Goal: Transaction & Acquisition: Obtain resource

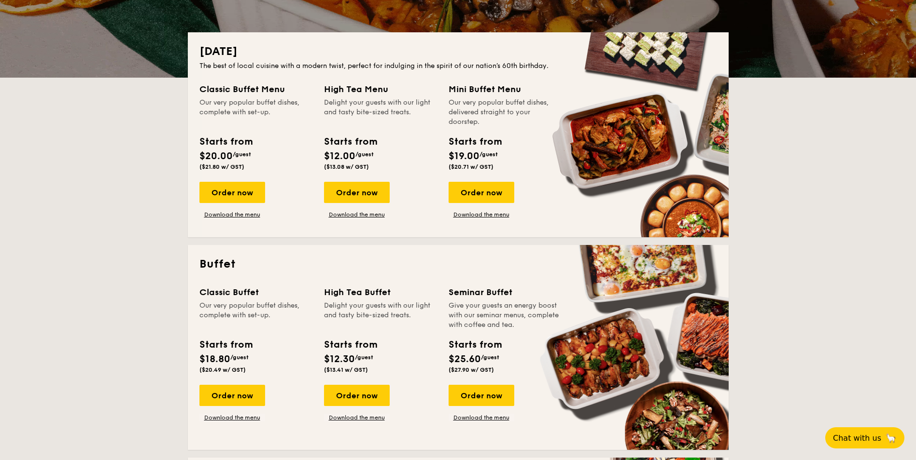
scroll to position [193, 0]
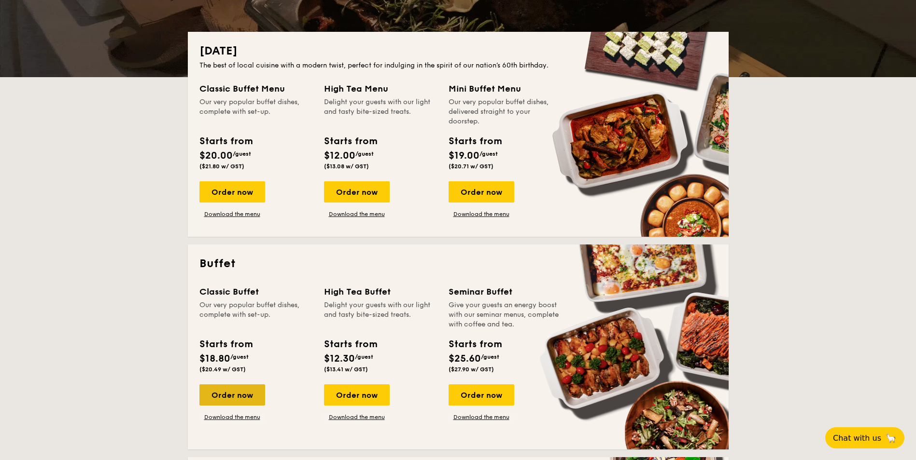
click at [232, 394] on div "Order now" at bounding box center [232, 395] width 66 height 21
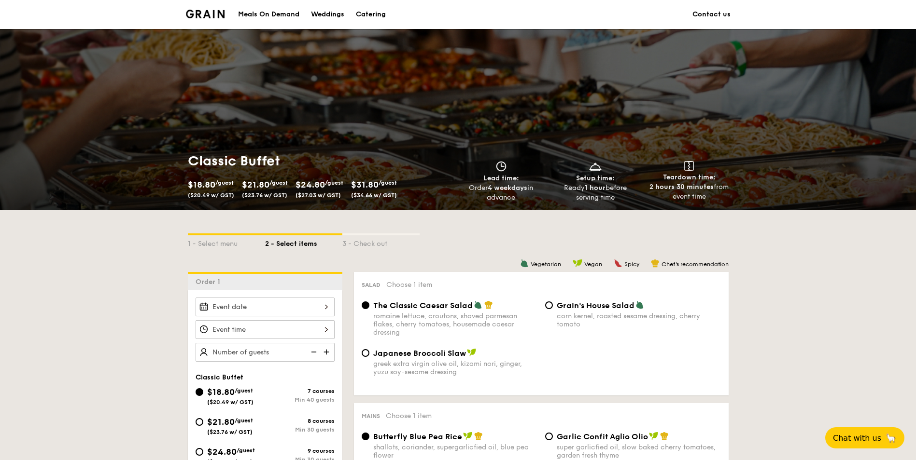
scroll to position [193, 0]
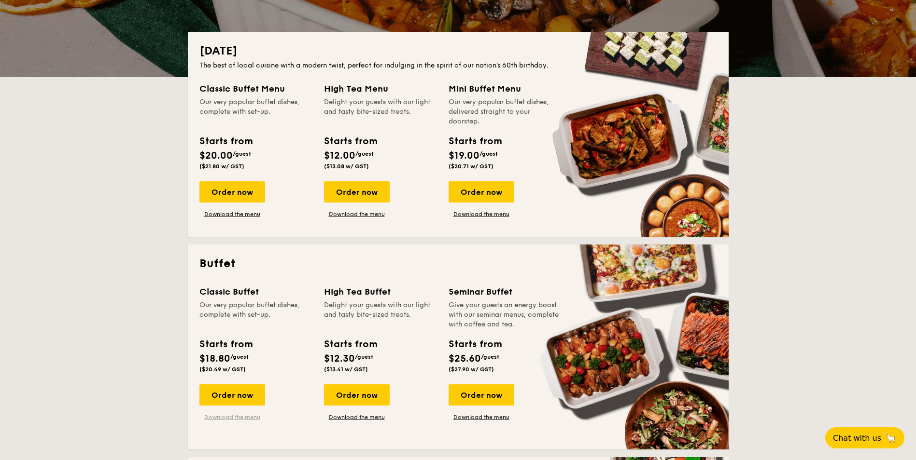
click at [242, 420] on link "Download the menu" at bounding box center [232, 418] width 66 height 8
click at [347, 213] on link "Download the menu" at bounding box center [357, 214] width 66 height 8
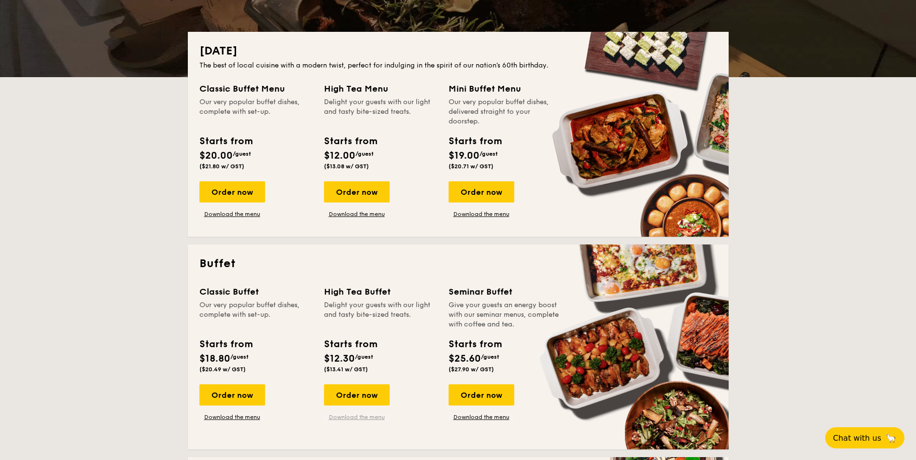
click at [354, 418] on link "Download the menu" at bounding box center [357, 418] width 66 height 8
